Goal: Transaction & Acquisition: Purchase product/service

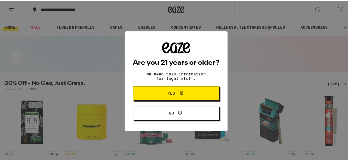
click at [175, 94] on span at bounding box center [179, 92] width 9 height 7
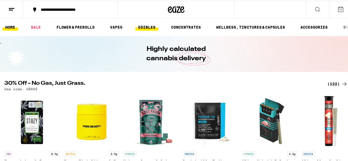
click at [145, 27] on link "EDIBLES" at bounding box center [146, 26] width 23 height 7
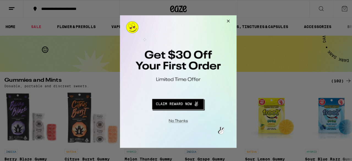
click at [179, 118] on button "Close Modal" at bounding box center [176, 118] width 112 height 9
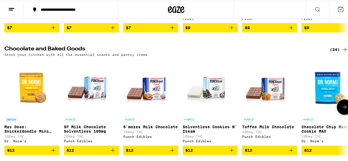
scroll to position [165, 0]
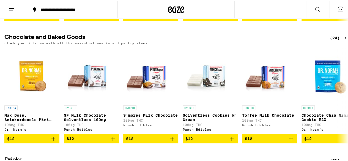
click at [341, 40] on icon at bounding box center [344, 37] width 7 height 7
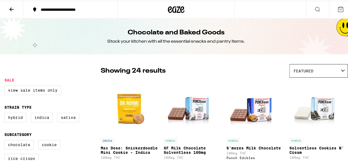
click at [176, 8] on icon at bounding box center [176, 9] width 16 height 10
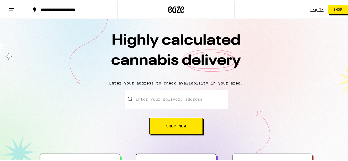
click at [12, 9] on line at bounding box center [11, 9] width 4 height 0
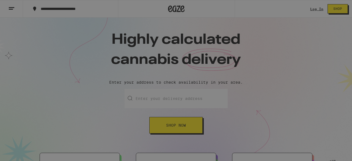
click at [43, 93] on div "Vapes" at bounding box center [39, 95] width 22 height 7
